Goal: Task Accomplishment & Management: Use online tool/utility

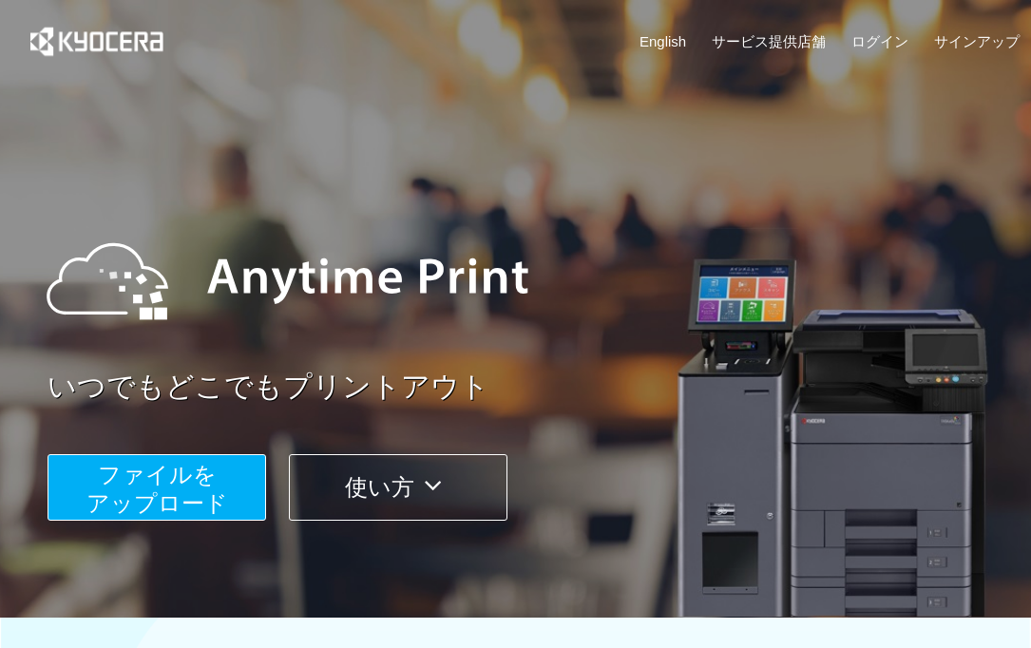
click at [249, 482] on button "ファイルを ​​アップロード" at bounding box center [157, 487] width 219 height 67
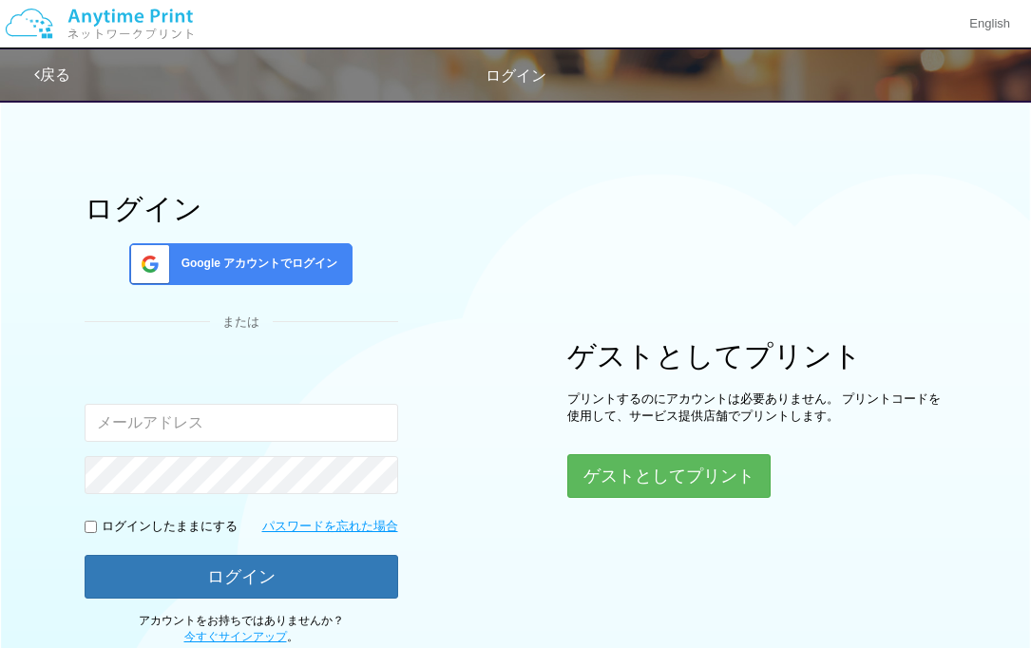
scroll to position [134, 0]
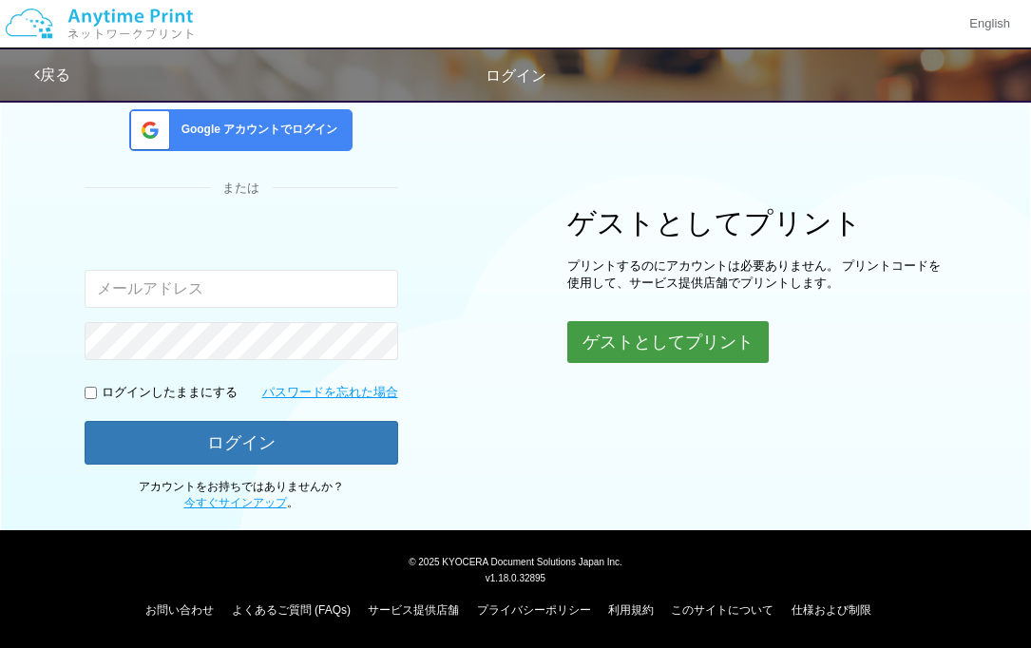
click at [686, 346] on button "ゲストとしてプリント" at bounding box center [667, 342] width 201 height 42
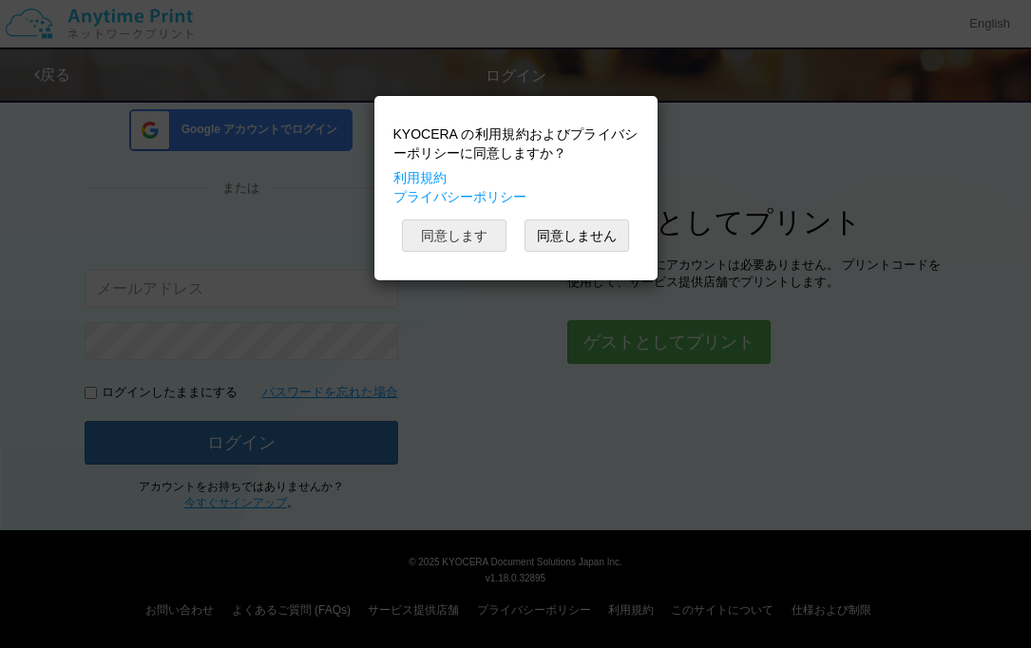
click at [473, 241] on button "同意します" at bounding box center [454, 235] width 105 height 32
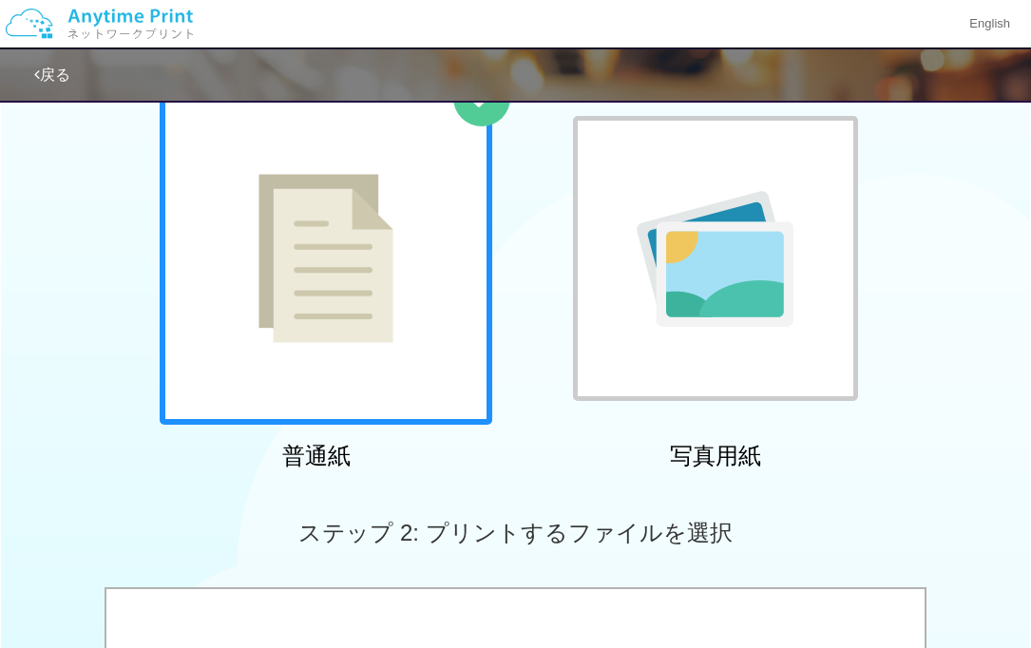
click at [443, 333] on div at bounding box center [326, 258] width 333 height 333
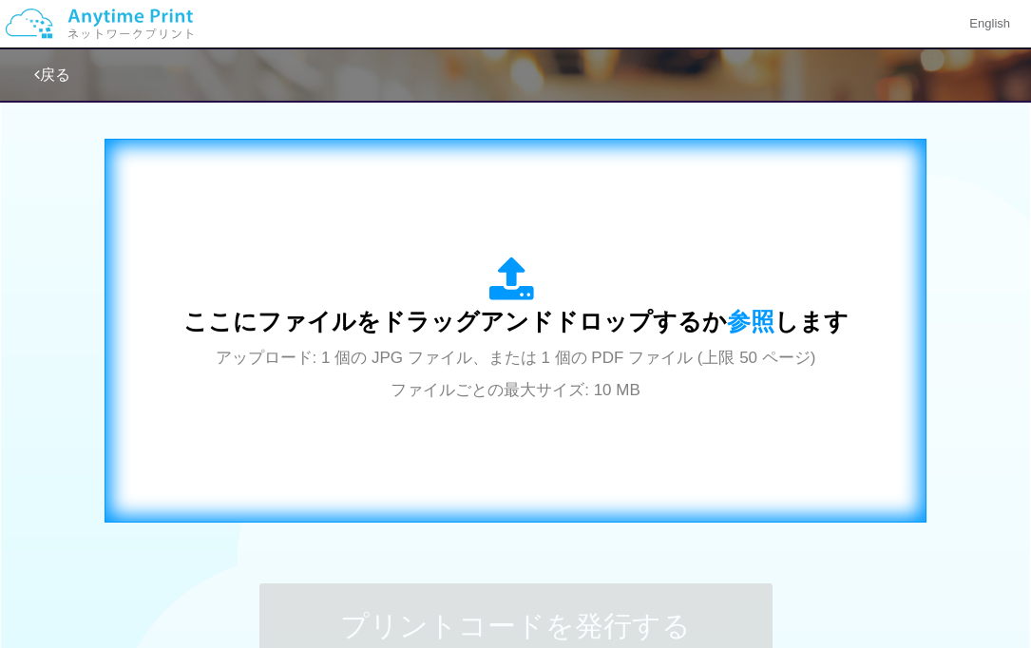
scroll to position [613, 0]
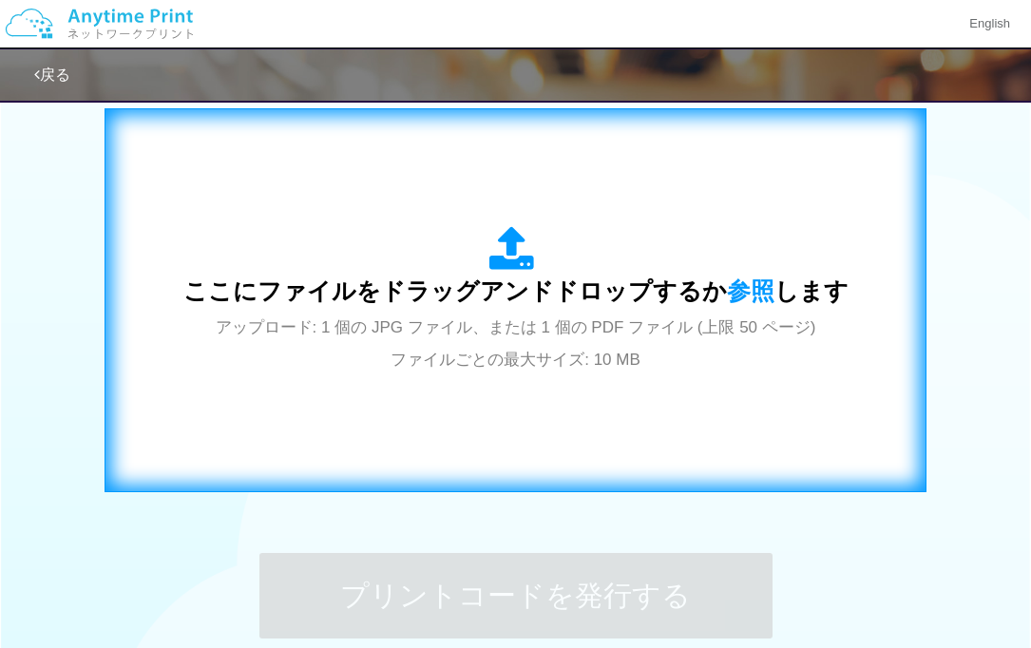
click at [438, 422] on div "ここにファイルをドラッグアンドドロップするか 参照 します アップロード: 1 個の JPG ファイル、または 1 個の PDF ファイル (上限 50 ペー…" at bounding box center [515, 300] width 782 height 344
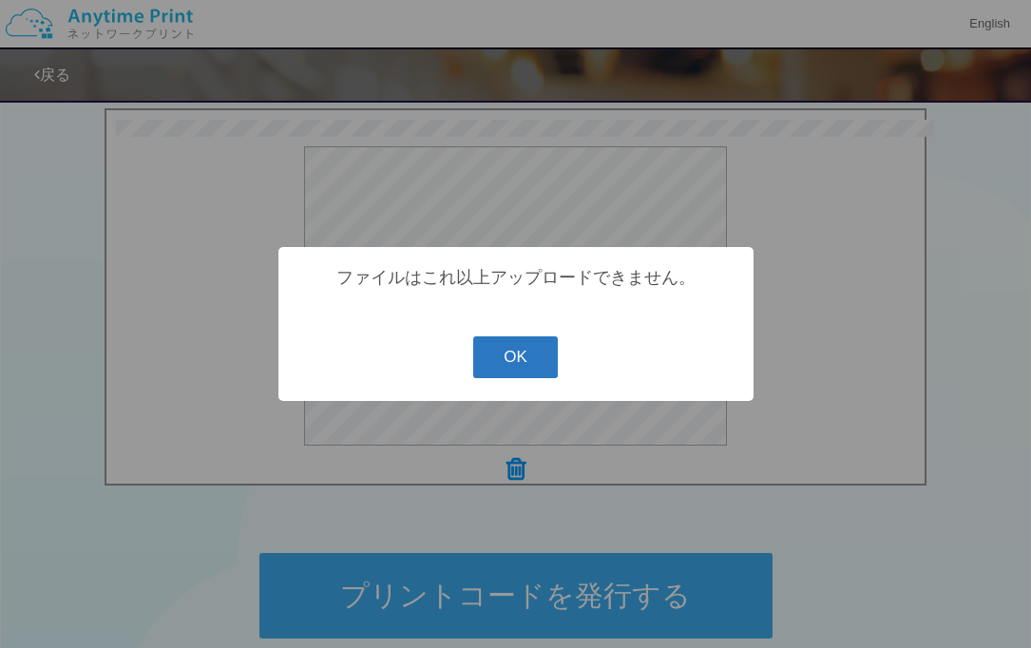
click at [522, 350] on button "OK" at bounding box center [515, 357] width 85 height 42
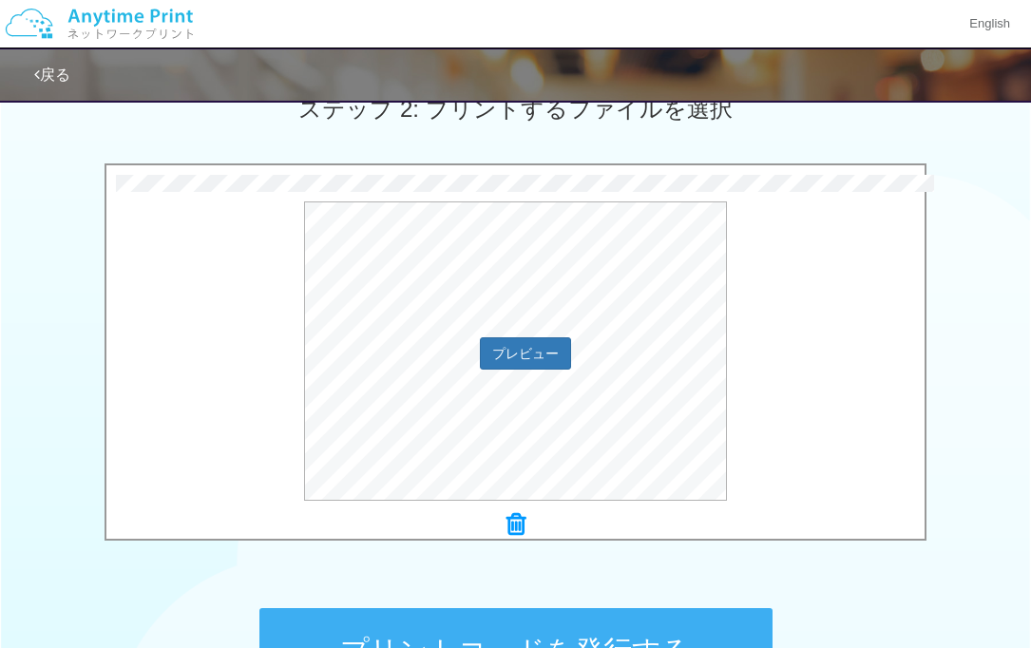
scroll to position [607, 0]
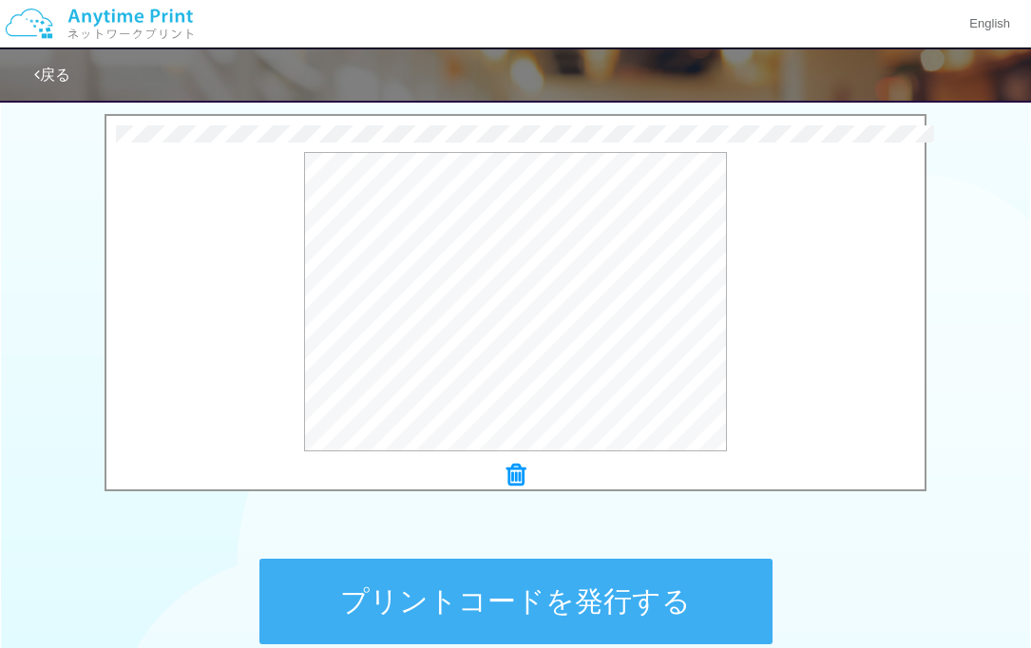
click at [659, 589] on button "プリントコードを発行する" at bounding box center [515, 602] width 513 height 86
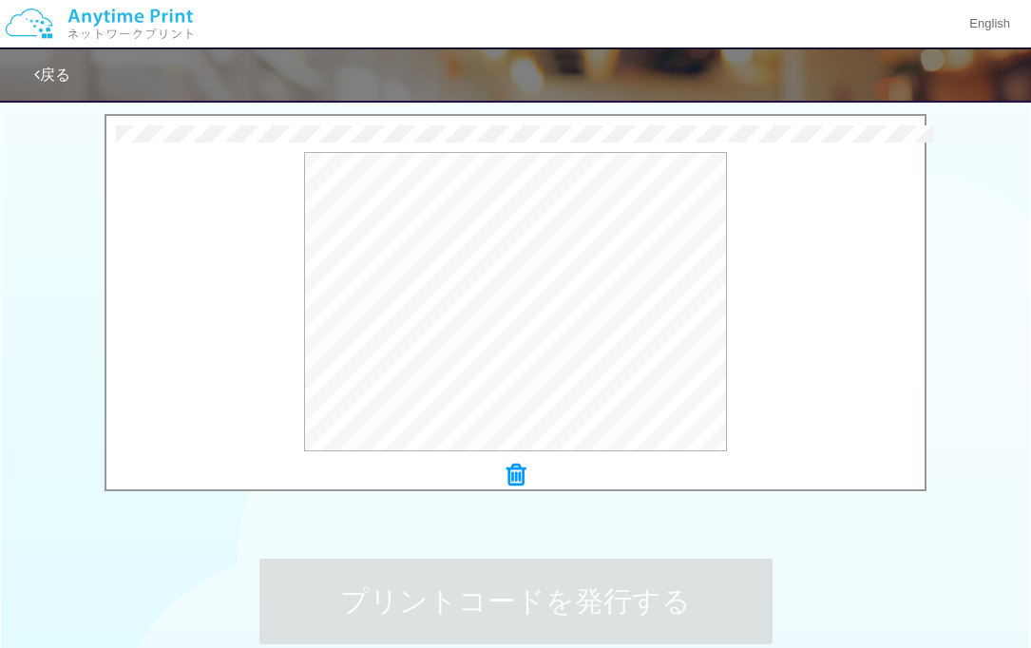
scroll to position [0, 0]
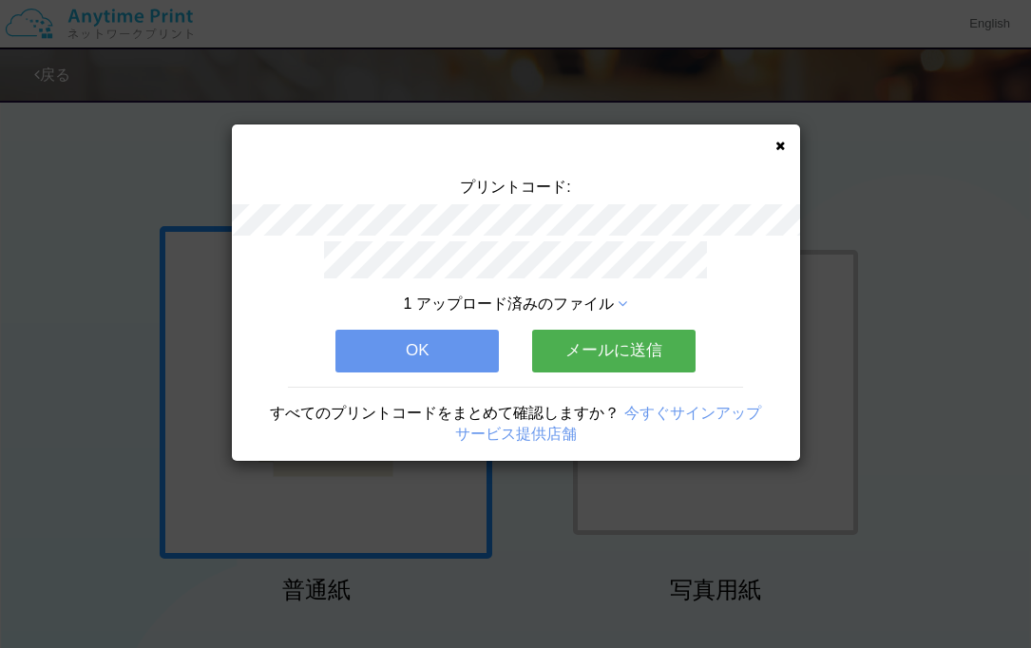
click at [579, 352] on button "メールに送信" at bounding box center [613, 351] width 163 height 42
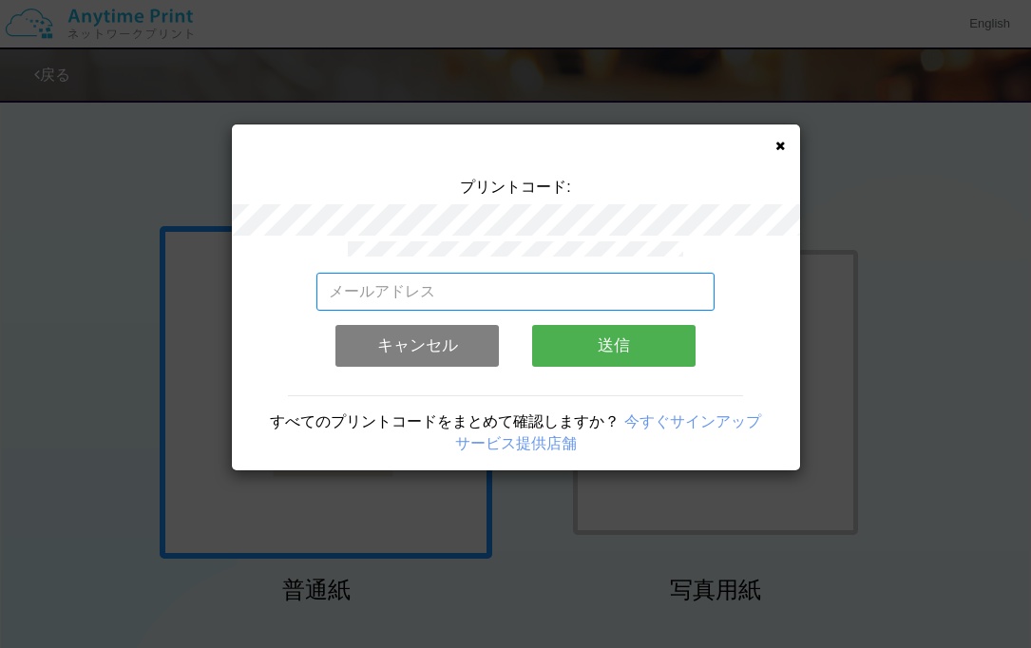
click at [573, 299] on input "email" at bounding box center [515, 292] width 398 height 38
click at [350, 343] on button "キャンセル" at bounding box center [416, 346] width 163 height 42
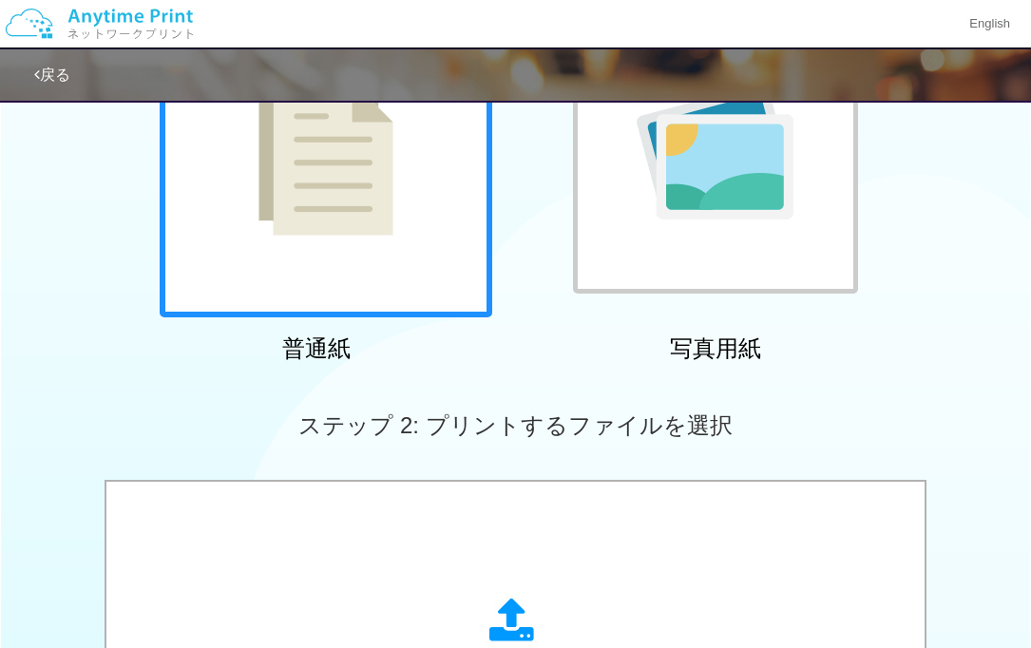
scroll to position [670, 0]
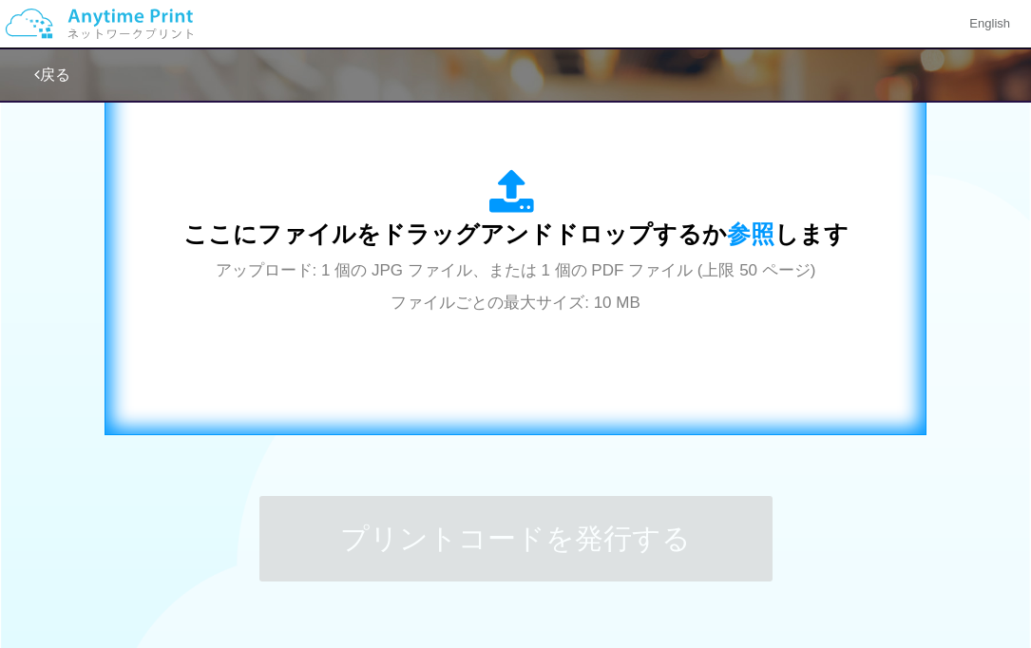
click at [482, 372] on div "ここにファイルをドラッグアンドドロップするか 参照 します アップロード: 1 個の JPG ファイル、または 1 個の PDF ファイル (上限 50 ペー…" at bounding box center [515, 243] width 782 height 344
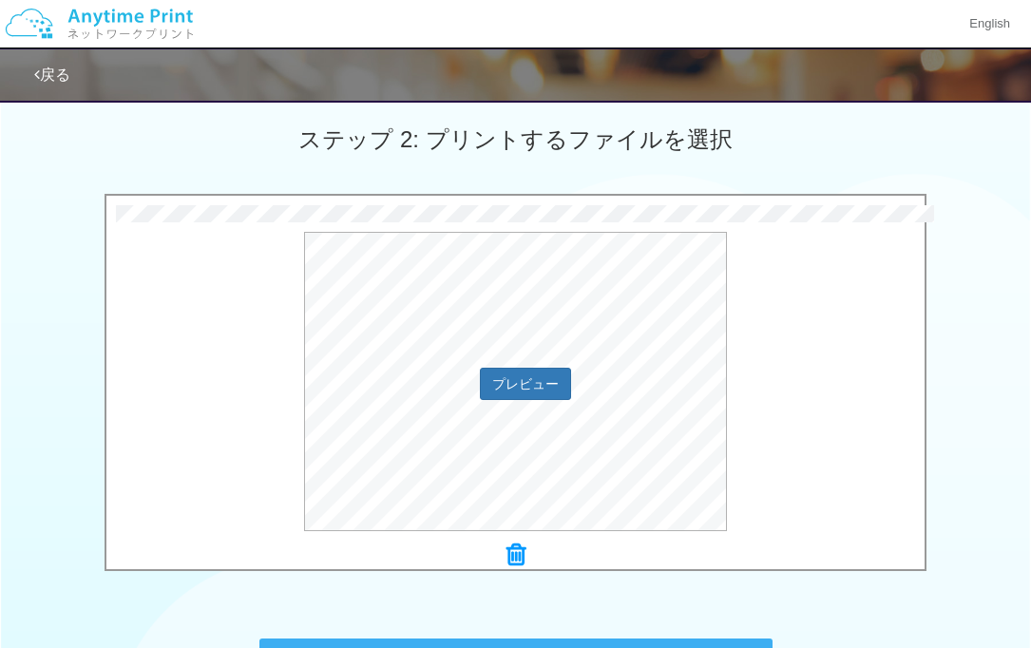
scroll to position [636, 0]
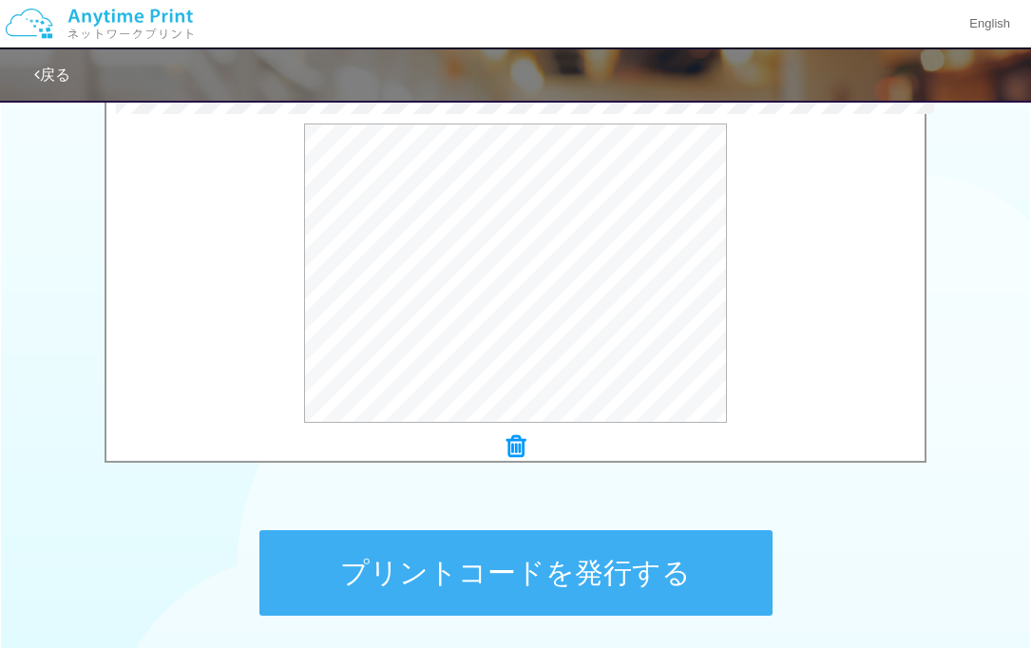
click at [395, 546] on button "プリントコードを発行する" at bounding box center [515, 573] width 513 height 86
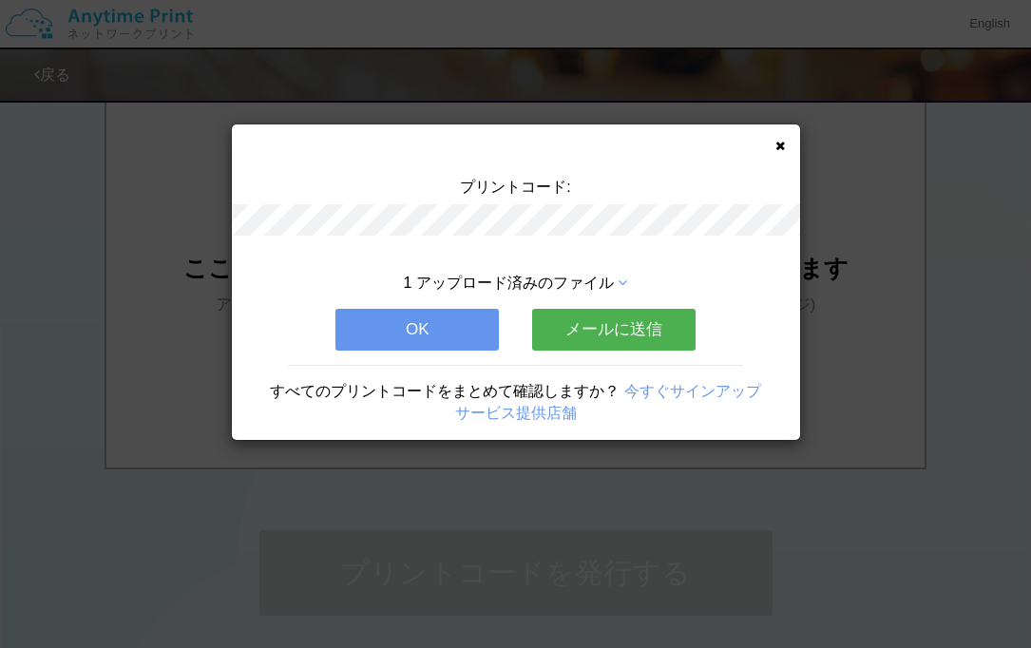
scroll to position [0, 0]
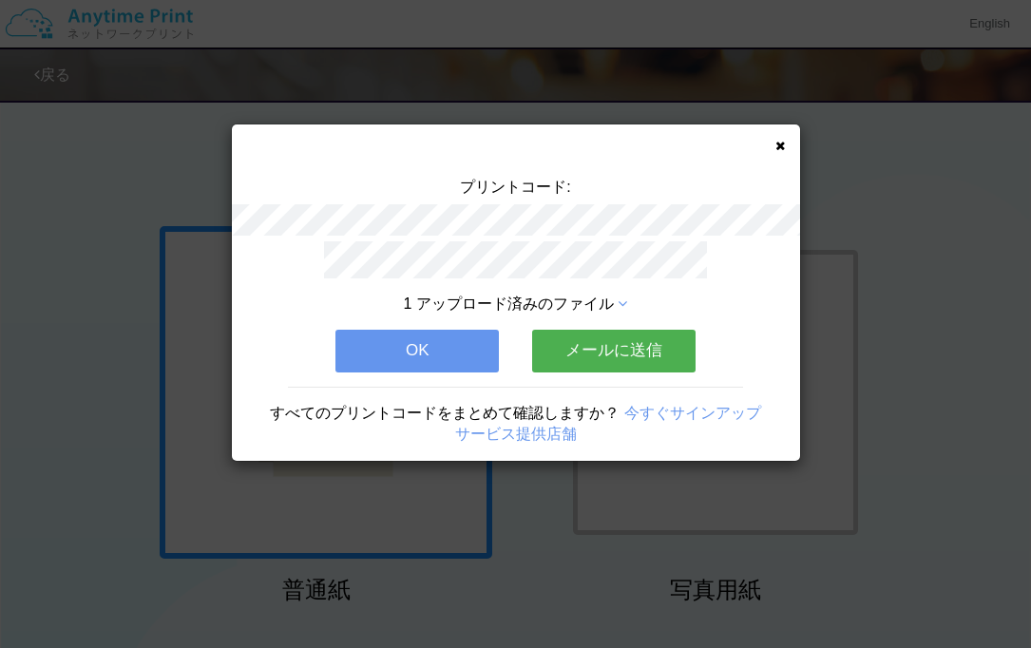
click at [775, 150] on icon at bounding box center [780, 146] width 10 height 12
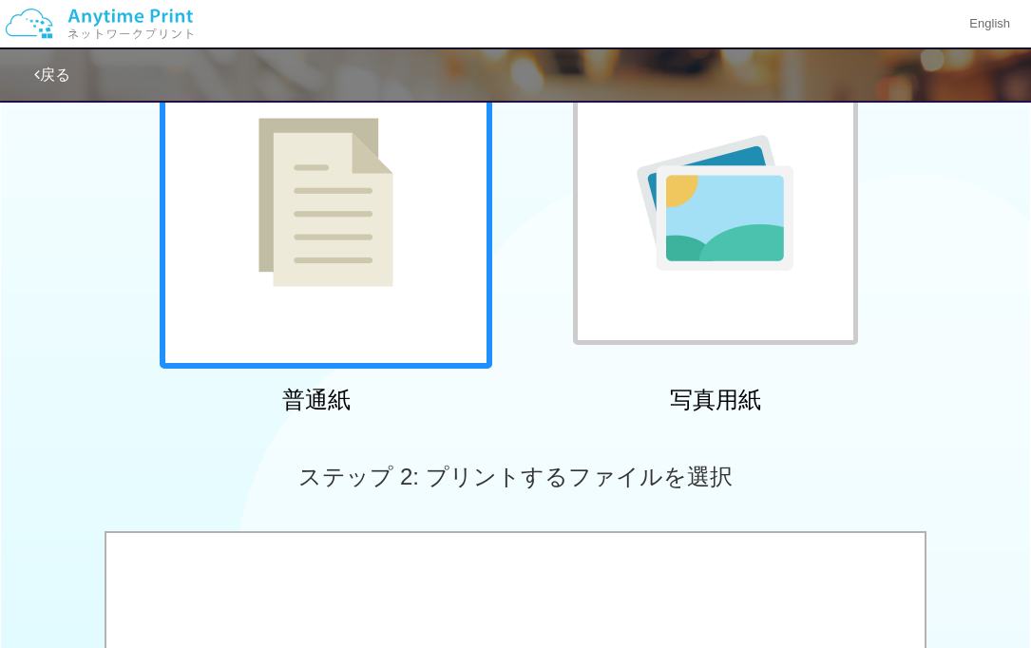
scroll to position [232, 0]
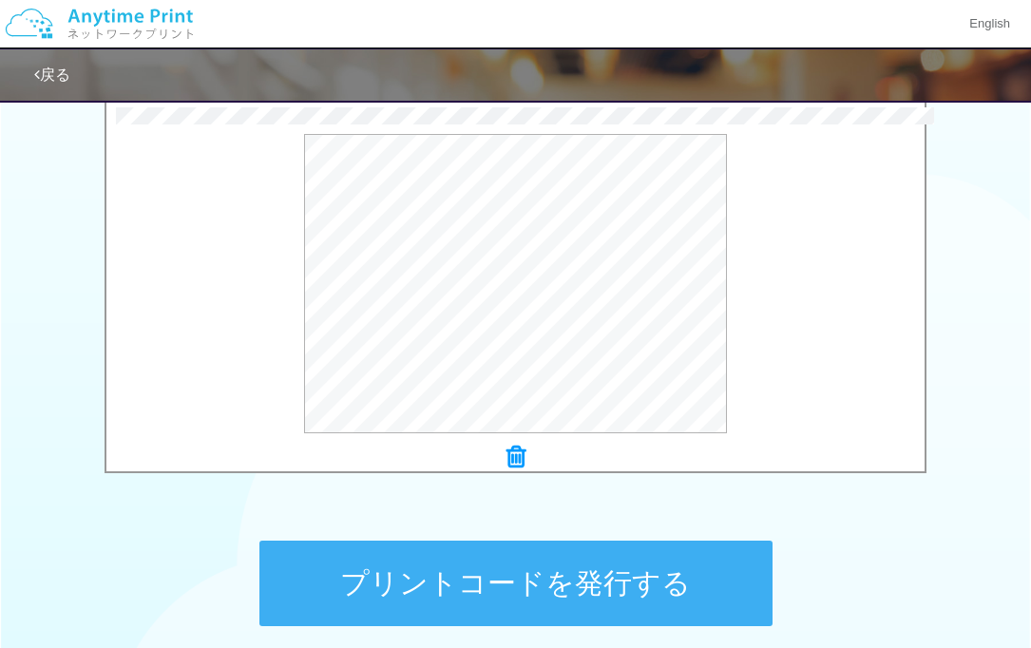
scroll to position [748, 0]
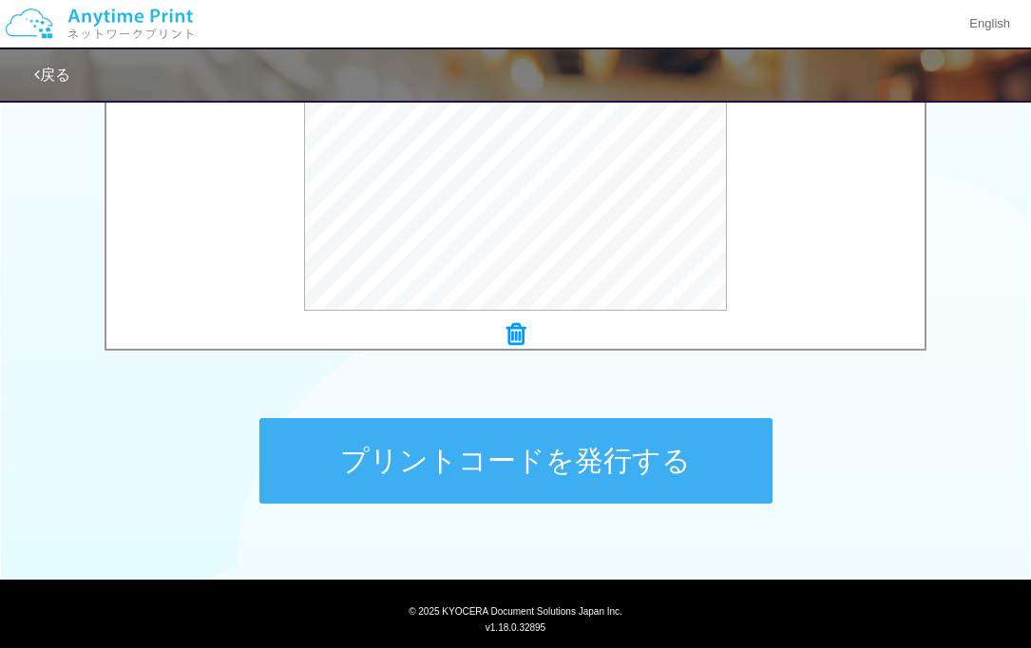
click at [722, 481] on button "プリントコードを発行する" at bounding box center [515, 461] width 513 height 86
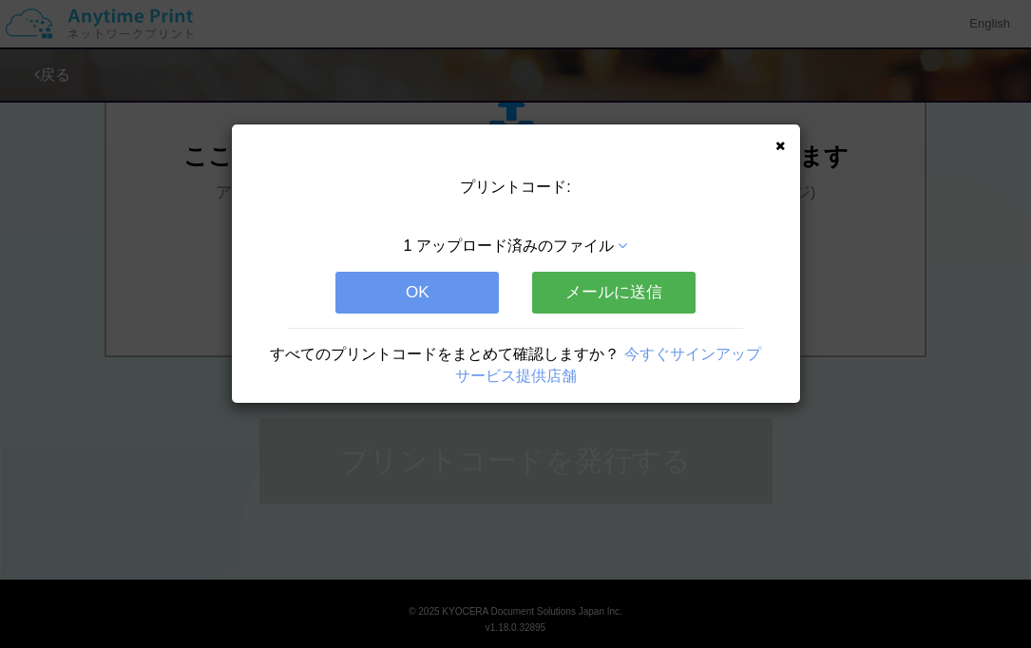
scroll to position [0, 0]
